Goal: Understand process/instructions

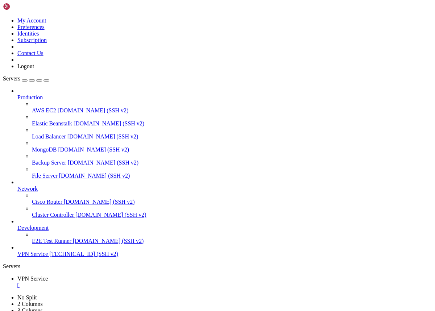
scroll to position [1036, 0]
drag, startPoint x: 6, startPoint y: 488, endPoint x: 79, endPoint y: 665, distance: 191.4
copy div "lore@ipsumdo:~# sita conse -a && elit seddoeius tempor incid ut -labo | etdo 93…"
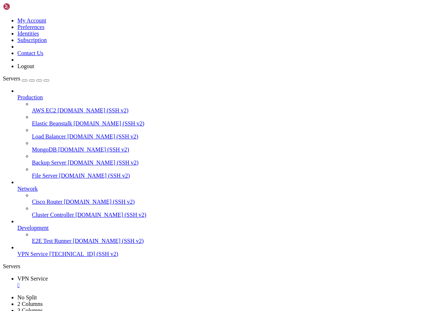
drag, startPoint x: 61, startPoint y: 665, endPoint x: 7, endPoint y: 640, distance: 60.0
copy div "root@project:~# sudo grep -Rn "listen .*8443" /etc/nginx/conf.d /etc/nginx/site…"
drag, startPoint x: 8, startPoint y: 522, endPoint x: 68, endPoint y: 655, distance: 146.1
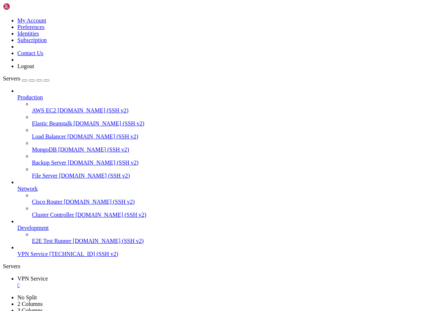
drag, startPoint x: 7, startPoint y: 525, endPoint x: 64, endPoint y: 663, distance: 150.1
copy div "root@project:~# sudo nginx -t && sudo systemctl reload nginx ss -ltnp | grep 84…"
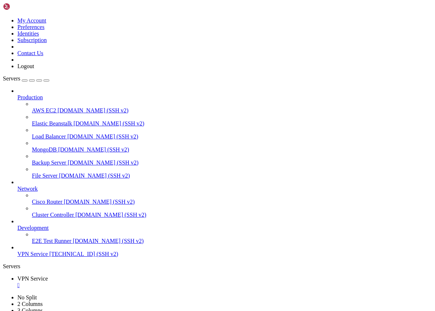
drag, startPoint x: 66, startPoint y: 666, endPoint x: 7, endPoint y: 641, distance: 64.5
copy div "root@project:~# sudo grep -Rn "listen .*8443" /etc/nginx/conf.d /etc/nginx/site…"
drag, startPoint x: 68, startPoint y: 665, endPoint x: 6, endPoint y: 639, distance: 66.8
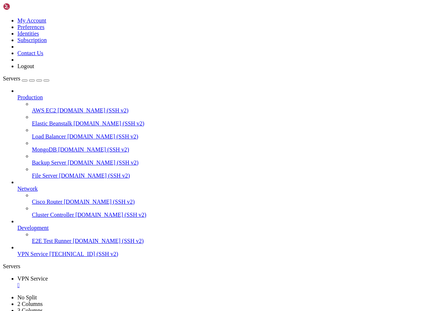
copy div "root@project:~# sudo mv /etc/nginx/conf.d/origin8443.conf.disabled /etc/nginx/c…"
drag, startPoint x: 56, startPoint y: 668, endPoint x: 9, endPoint y: 628, distance: 61.7
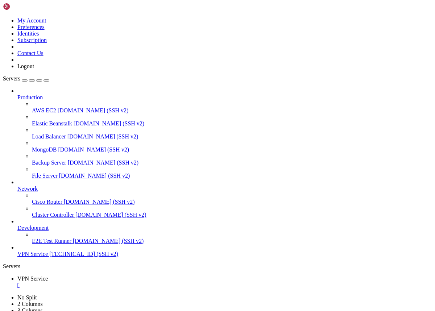
drag, startPoint x: 8, startPoint y: 619, endPoint x: 82, endPoint y: 653, distance: 81.1
drag, startPoint x: 6, startPoint y: 621, endPoint x: 90, endPoint y: 664, distance: 94.1
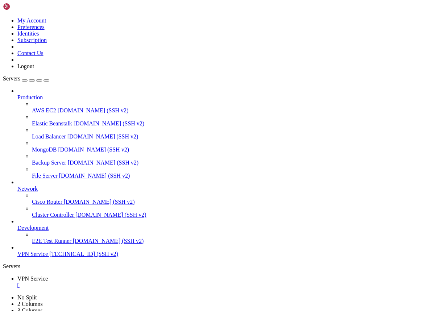
copy div "nginx: the configuration file /etc/nginx/nginx.conf syntax is ok nginx: configu…"
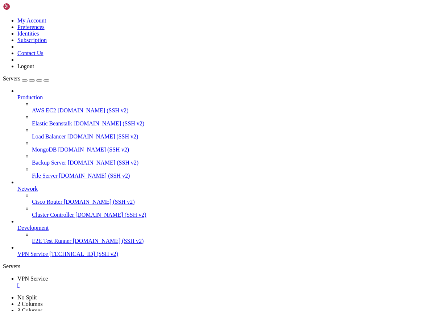
drag, startPoint x: 66, startPoint y: 664, endPoint x: 7, endPoint y: 485, distance: 188.8
copy div "} NGINX sudo nginx -t && sudo systemctl reload nginx ss -ltnp | grep 8080 curl …"
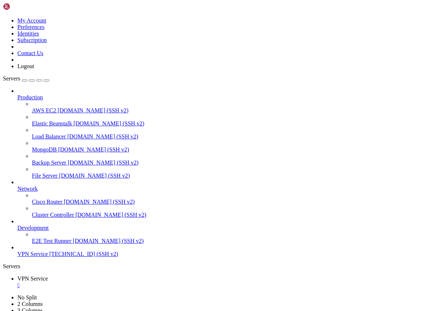
scroll to position [1989, 0]
drag, startPoint x: 66, startPoint y: 661, endPoint x: 6, endPoint y: 651, distance: 60.8
copy div "root@project:~# journalctl -u xray -n 80 --no-pager | tail -n 40 -- No entries …"
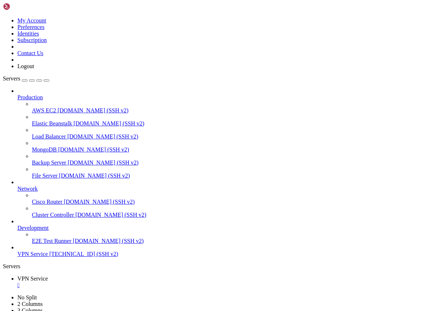
copy div "lore@ipsumdo:~# # 9) Sitamet co adipis :353 Eli 60 83:88:05 seddoei.temp.incidi…"
drag, startPoint x: 7, startPoint y: 525, endPoint x: 109, endPoint y: 662, distance: 171.7
